Goal: Find specific page/section: Find specific page/section

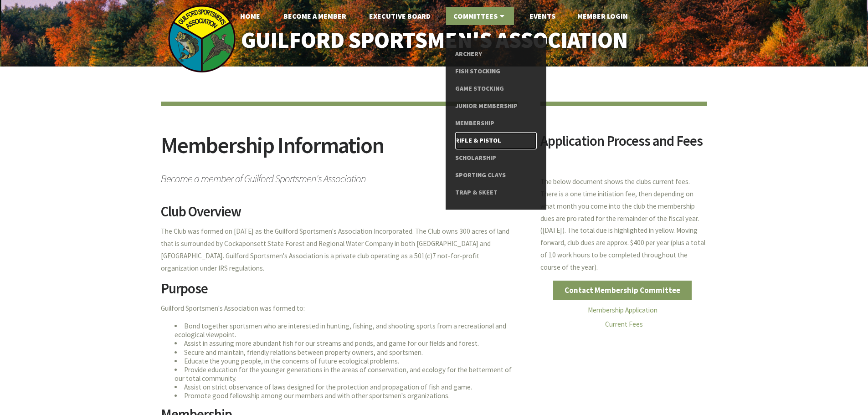
click at [488, 141] on link "Rifle & Pistol" at bounding box center [496, 140] width 82 height 17
